Goal: Transaction & Acquisition: Subscribe to service/newsletter

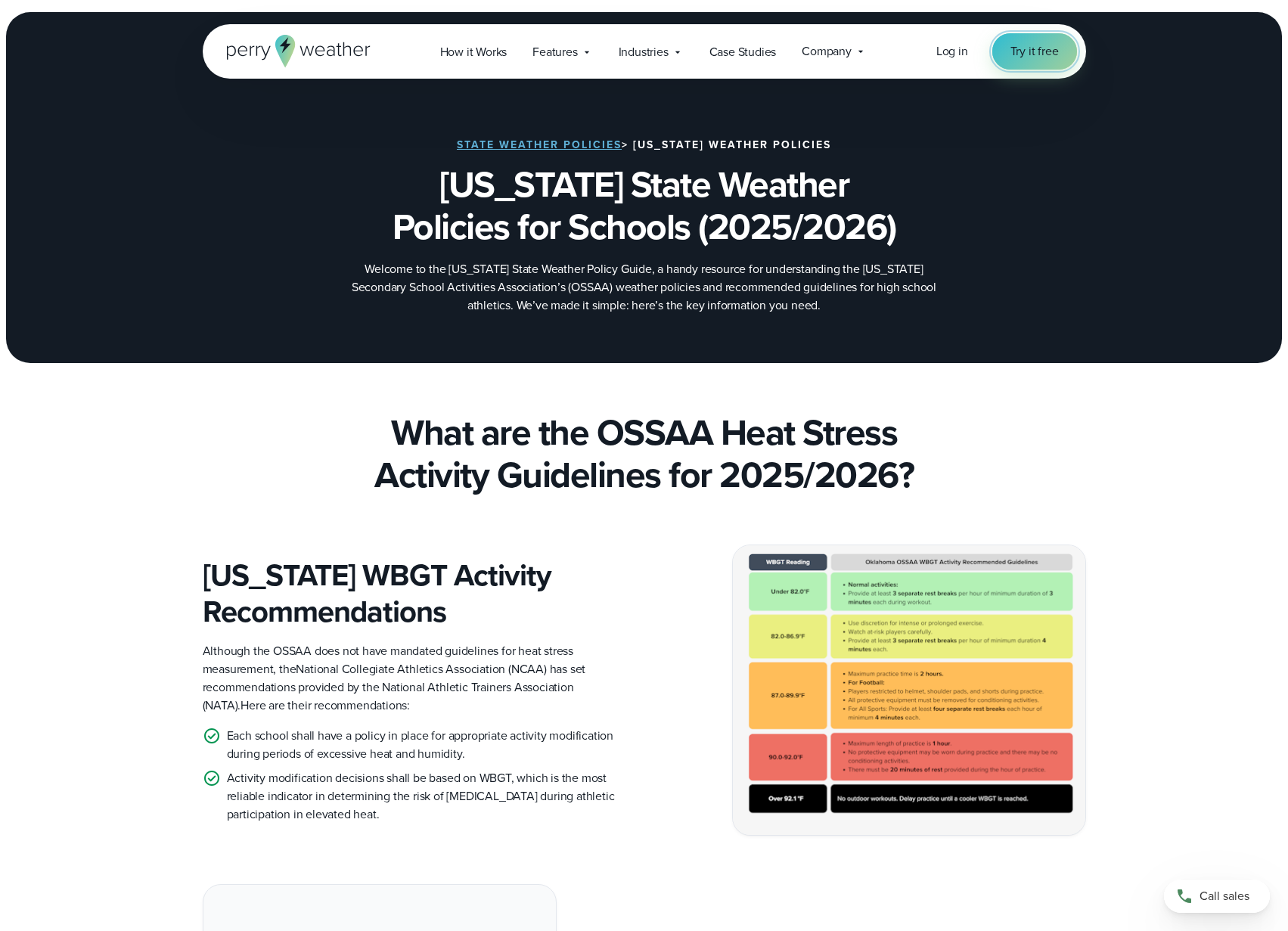
click at [1016, 56] on span "Try it free" at bounding box center [1034, 51] width 49 height 18
